Goal: Check status: Check status

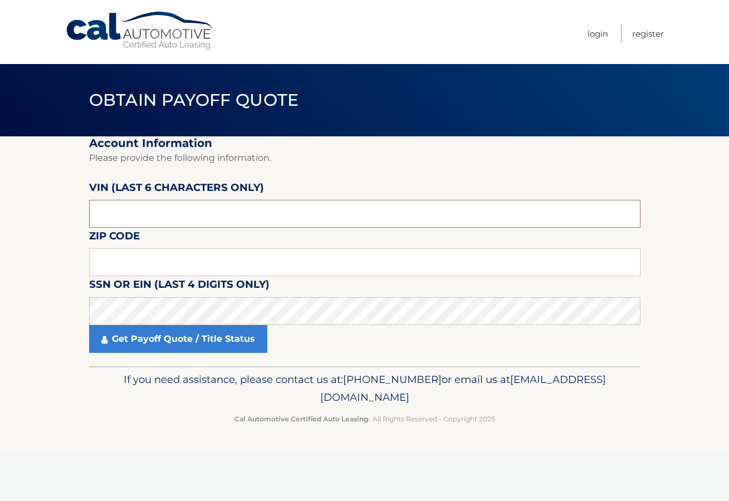
click at [192, 209] on input "text" at bounding box center [364, 214] width 551 height 28
type input "703202"
type input "11758"
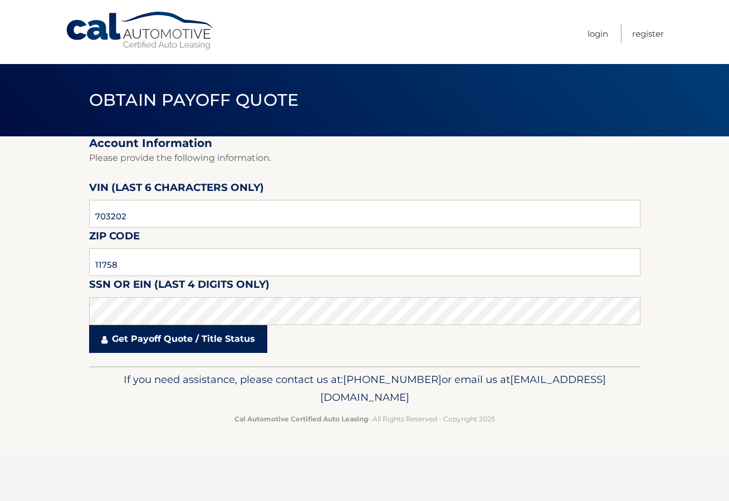
click at [194, 336] on link "Get Payoff Quote / Title Status" at bounding box center [178, 339] width 178 height 28
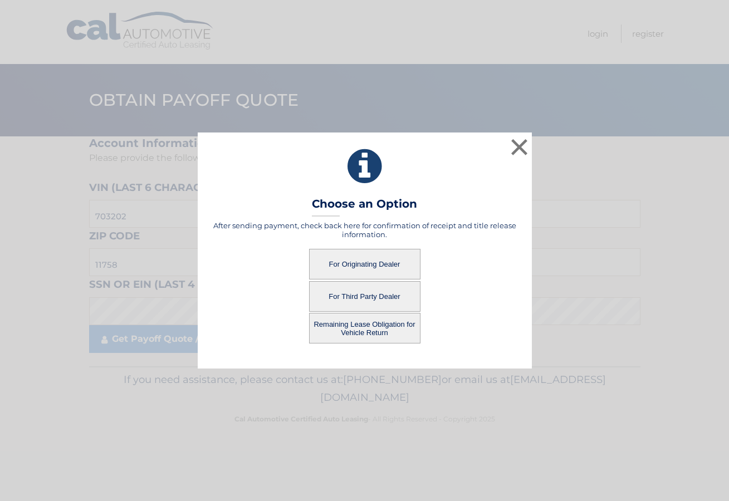
click at [375, 266] on button "For Originating Dealer" at bounding box center [364, 264] width 111 height 31
click at [349, 257] on button "For Originating Dealer" at bounding box center [364, 264] width 111 height 31
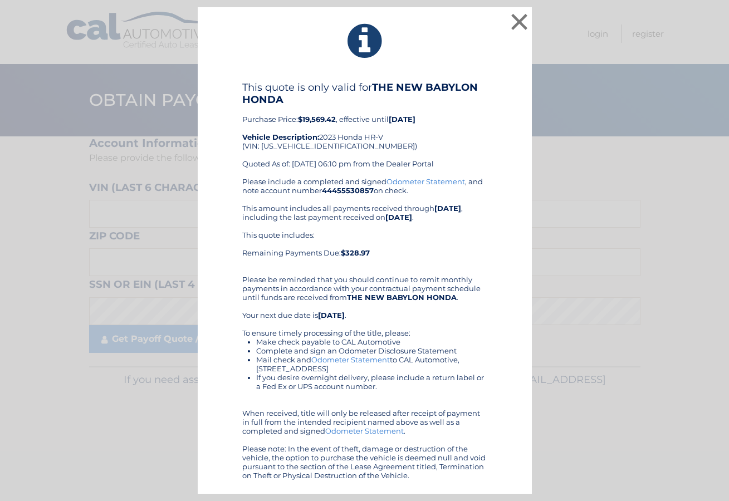
click at [317, 105] on h4 "This quote is only valid for THE NEW BABYLON HONDA" at bounding box center [364, 93] width 245 height 25
drag, startPoint x: 242, startPoint y: 84, endPoint x: 450, endPoint y: 472, distance: 440.1
click at [450, 472] on div "This quote is only valid for THE NEW BABYLON HONDA Purchase Price: $19,569.42 ,…" at bounding box center [364, 280] width 245 height 399
click at [402, 114] on div "This quote is only valid for THE NEW BABYLON HONDA Purchase Price: $19,569.42 ,…" at bounding box center [364, 129] width 245 height 96
click at [310, 119] on b "$19,569.42" at bounding box center [317, 119] width 38 height 9
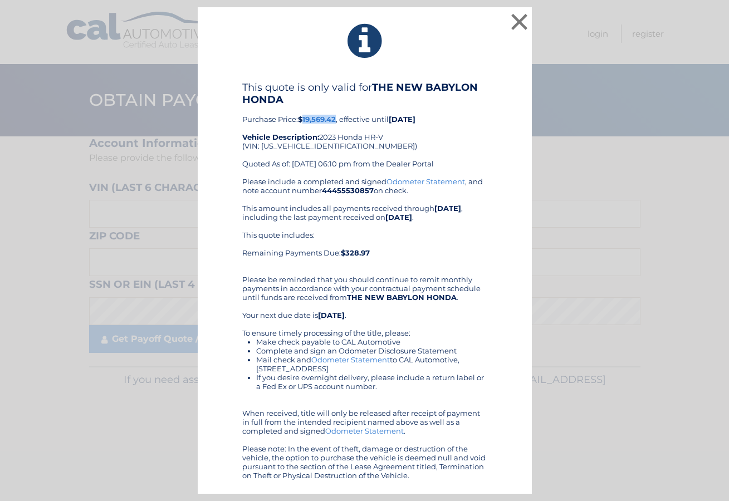
click at [310, 119] on b "$19,569.42" at bounding box center [317, 119] width 38 height 9
copy b "19,569.42"
